Goal: Information Seeking & Learning: Learn about a topic

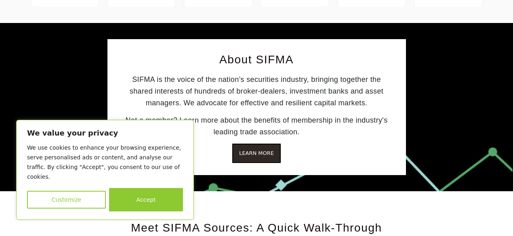
scroll to position [1075, 0]
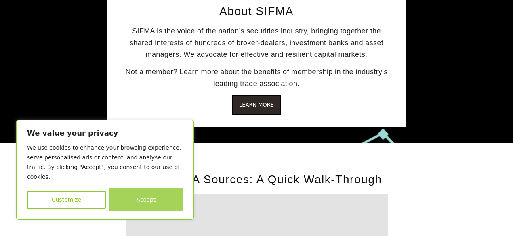
click at [143, 210] on button "Accept" at bounding box center [146, 199] width 74 height 23
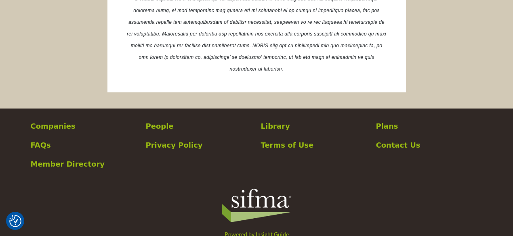
scroll to position [1623, 0]
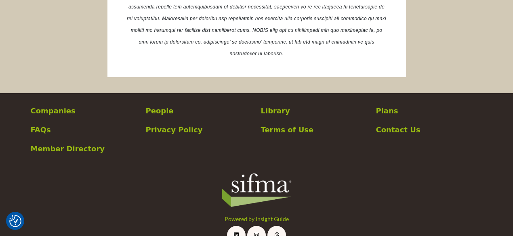
click at [265, 105] on p "Library" at bounding box center [314, 110] width 107 height 11
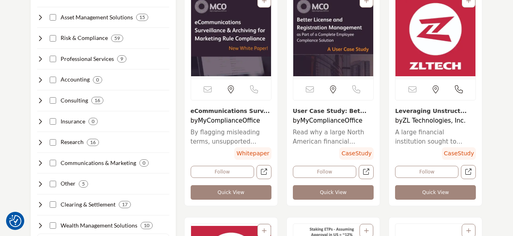
scroll to position [210, 0]
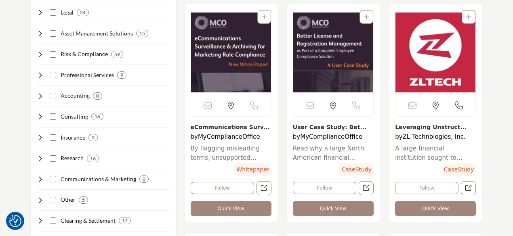
click at [322, 53] on img "View details about mycomplianceoffice" at bounding box center [333, 52] width 80 height 85
